Goal: Navigation & Orientation: Find specific page/section

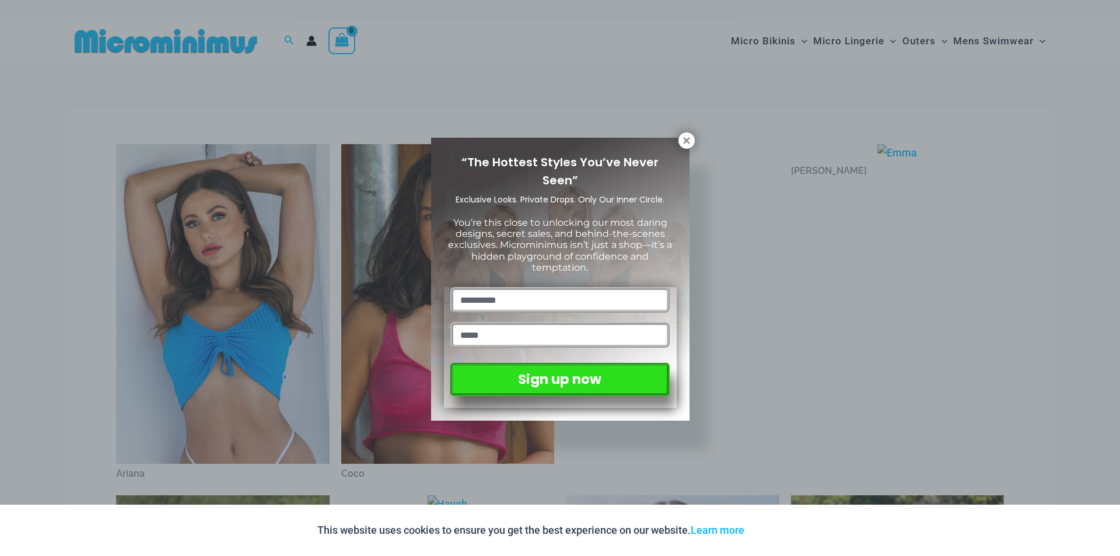
click at [685, 150] on div "“The Hottest Styles You’ve Never Seen” Exclusive Looks. Private Drops. Only Our…" at bounding box center [560, 279] width 258 height 283
click at [685, 139] on icon at bounding box center [686, 140] width 6 height 6
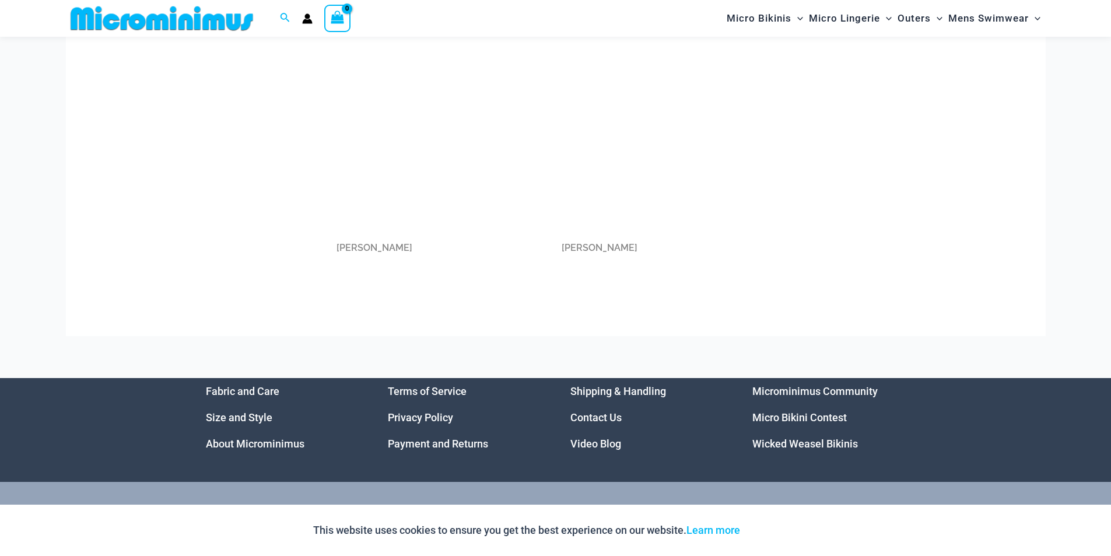
scroll to position [1707, 0]
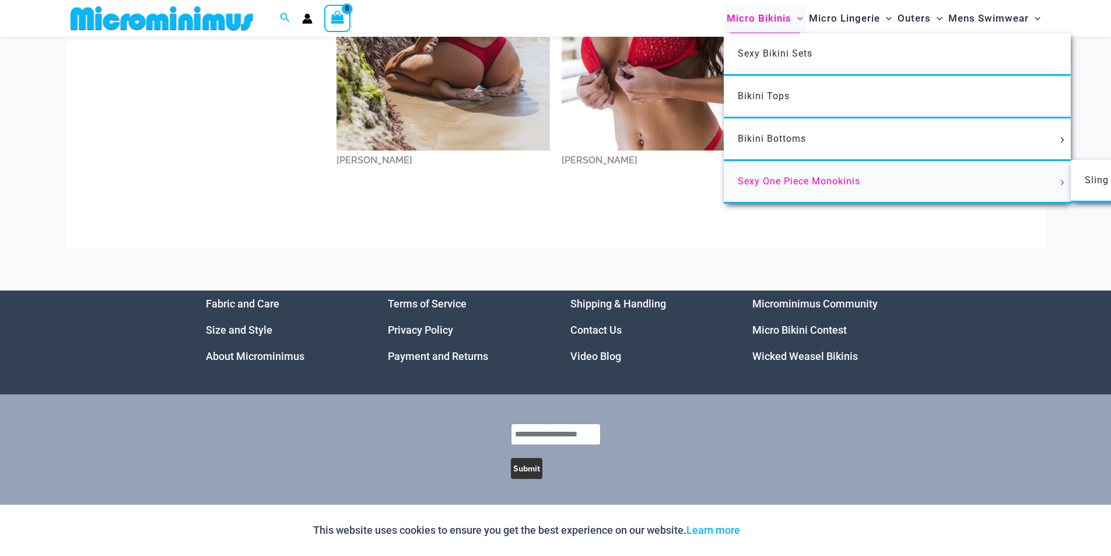
click at [777, 180] on span "Sexy One Piece Monokinis" at bounding box center [799, 181] width 122 height 11
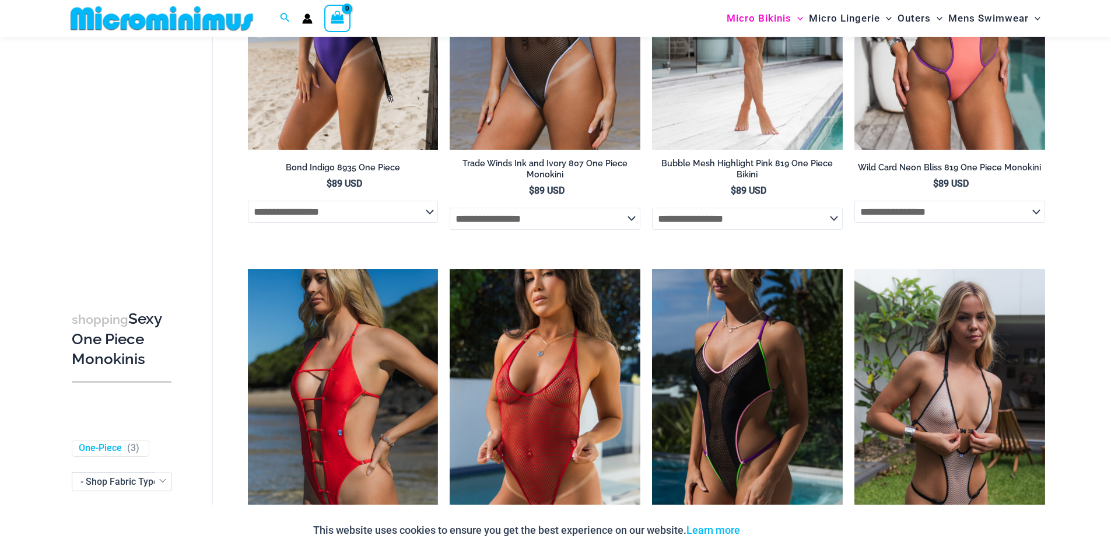
scroll to position [341, 0]
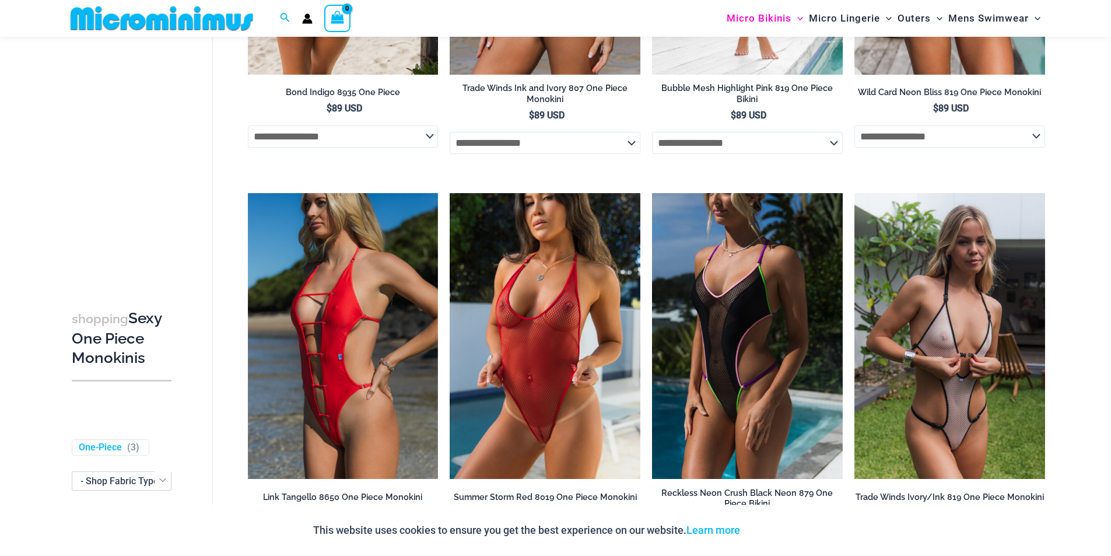
click at [308, 142] on select "**********" at bounding box center [343, 136] width 191 height 22
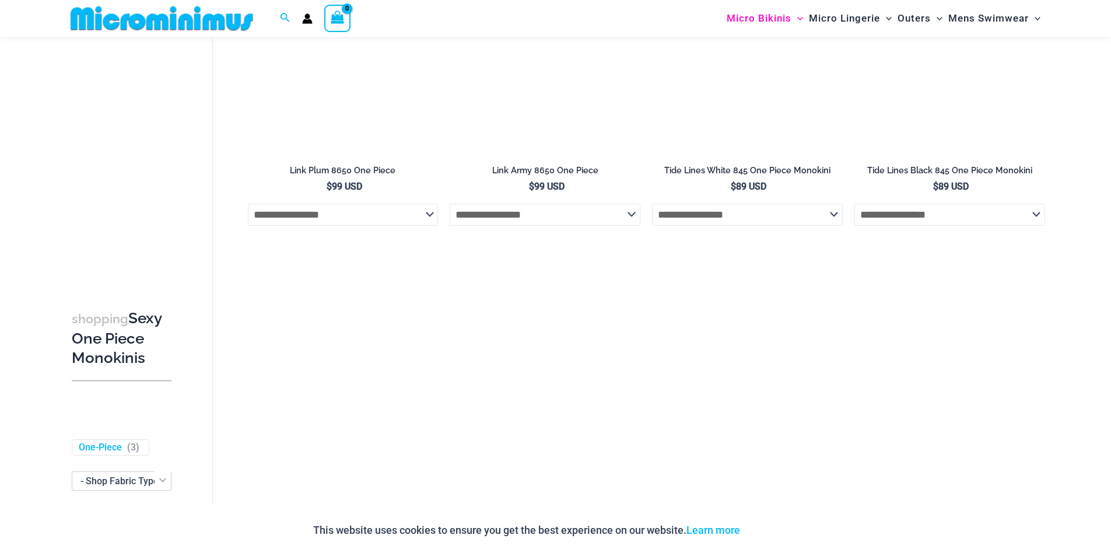
scroll to position [1740, 0]
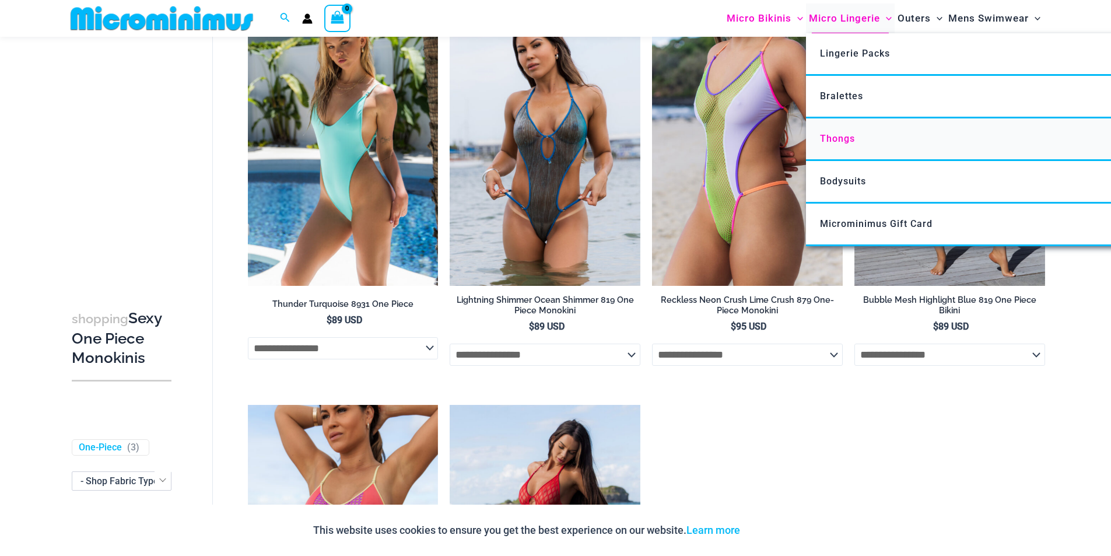
click at [836, 134] on span "Thongs" at bounding box center [837, 138] width 35 height 11
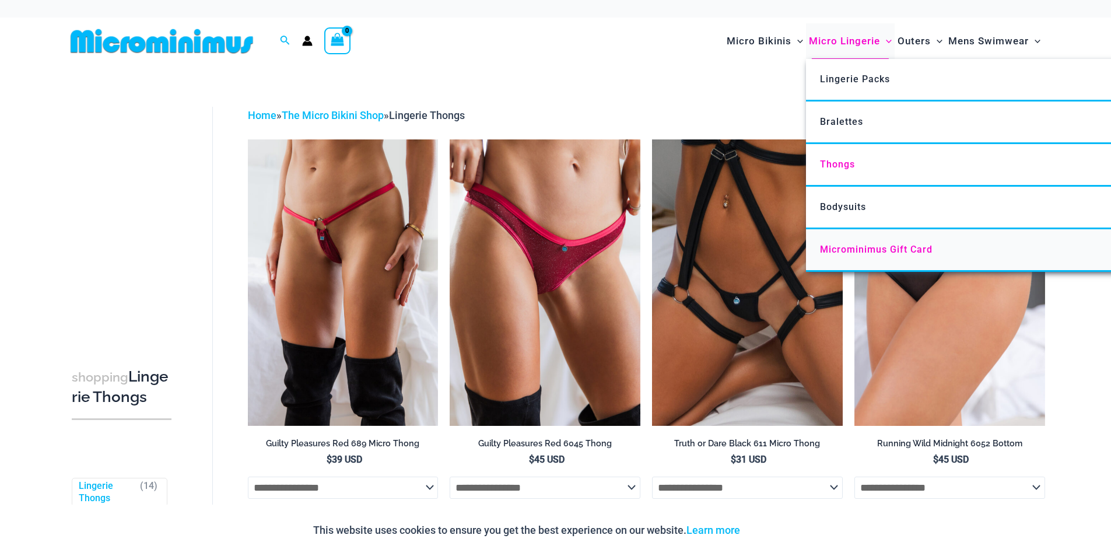
click at [862, 245] on span "Microminimus Gift Card" at bounding box center [876, 249] width 113 height 11
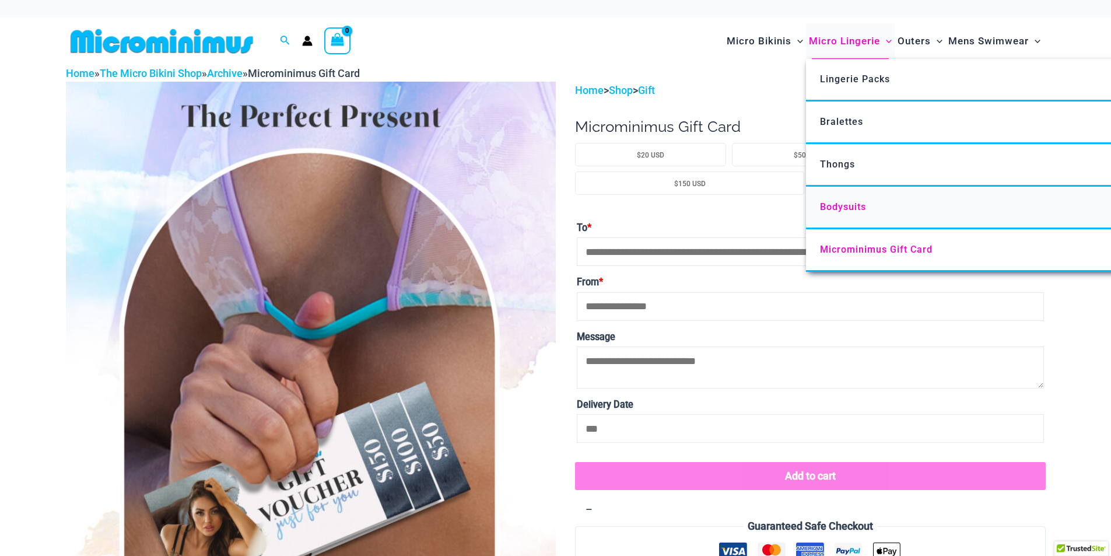
click at [845, 204] on span "Bodysuits" at bounding box center [843, 206] width 46 height 11
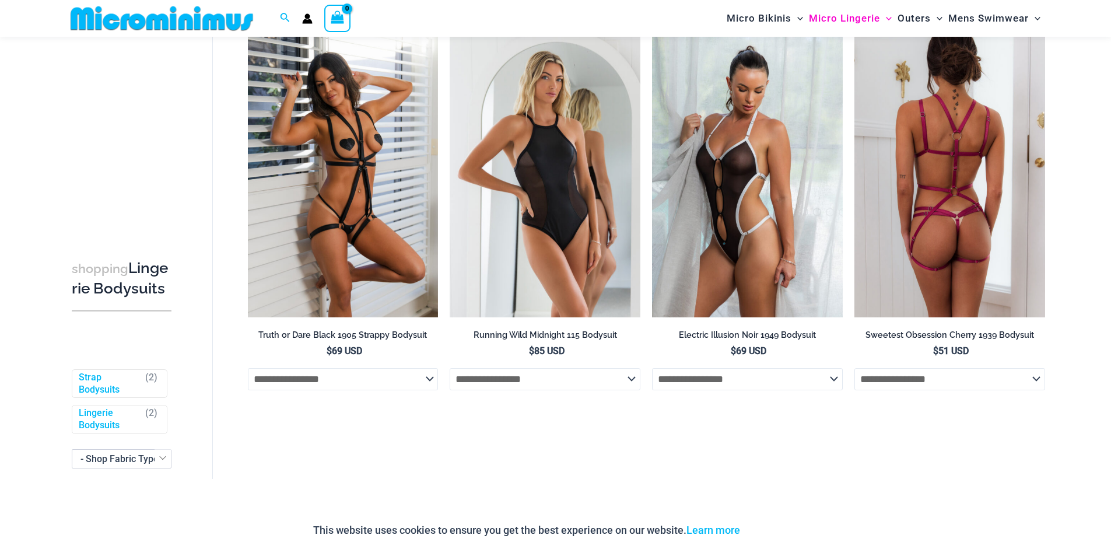
scroll to position [224, 0]
